Goal: Task Accomplishment & Management: Manage account settings

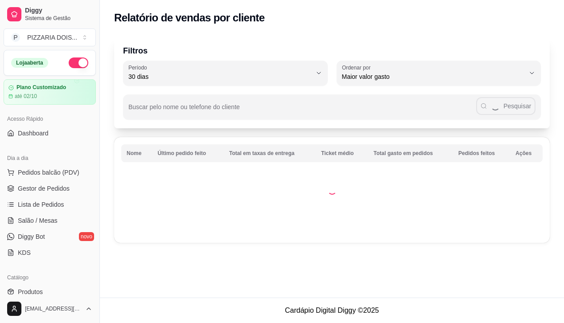
select select "30"
select select "HIGHEST_TOTAL_SPENT_WITH_ORDERS"
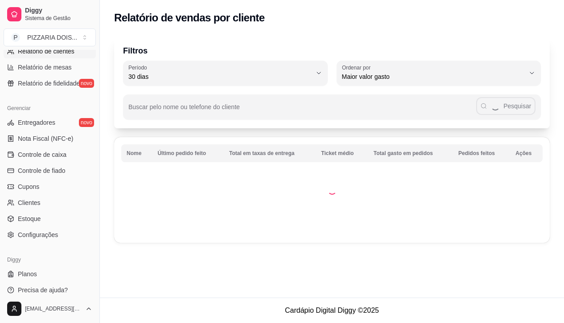
click at [52, 40] on span "Relatórios de vendas" at bounding box center [47, 35] width 59 height 9
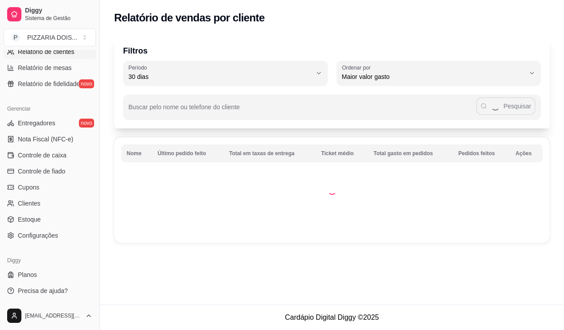
select select "ALL"
select select "0"
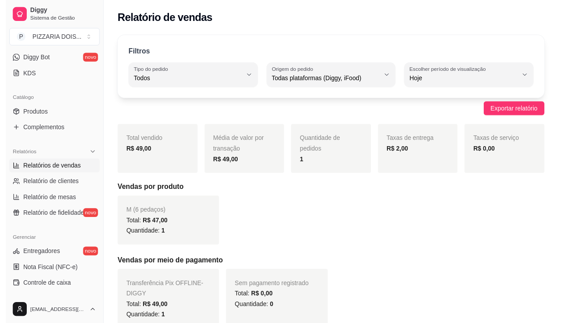
scroll to position [134, 0]
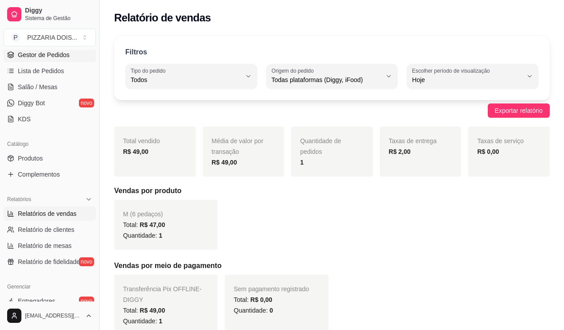
click at [53, 59] on span "Gestor de Pedidos" at bounding box center [44, 54] width 52 height 9
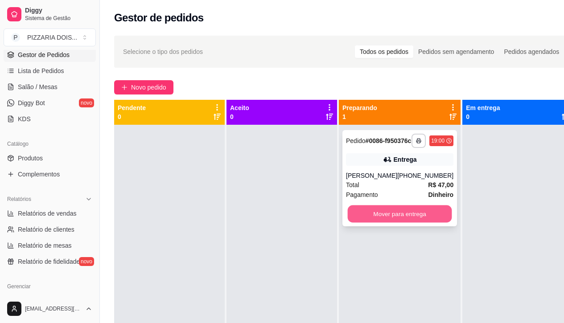
click at [415, 223] on button "Mover para entrega" at bounding box center [399, 213] width 104 height 17
